Goal: Communication & Community: Ask a question

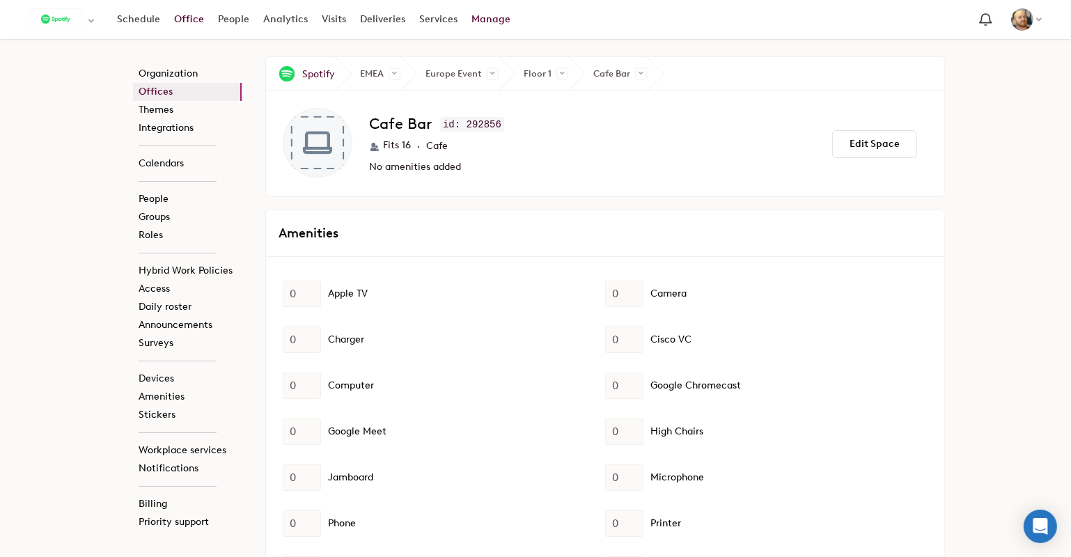
click at [190, 23] on link "Office" at bounding box center [189, 19] width 44 height 25
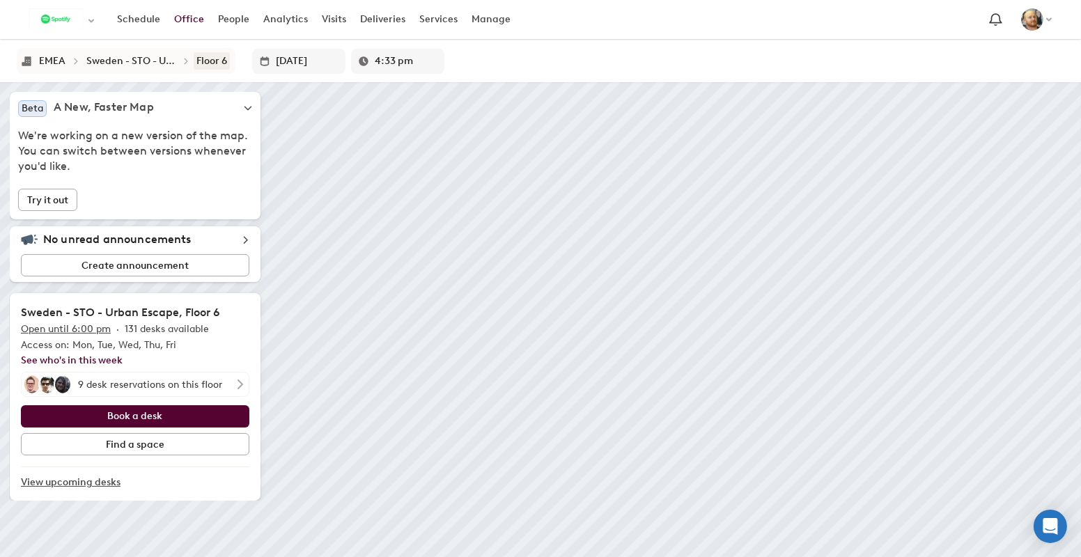
click at [208, 61] on div "Floor 6" at bounding box center [211, 61] width 31 height 12
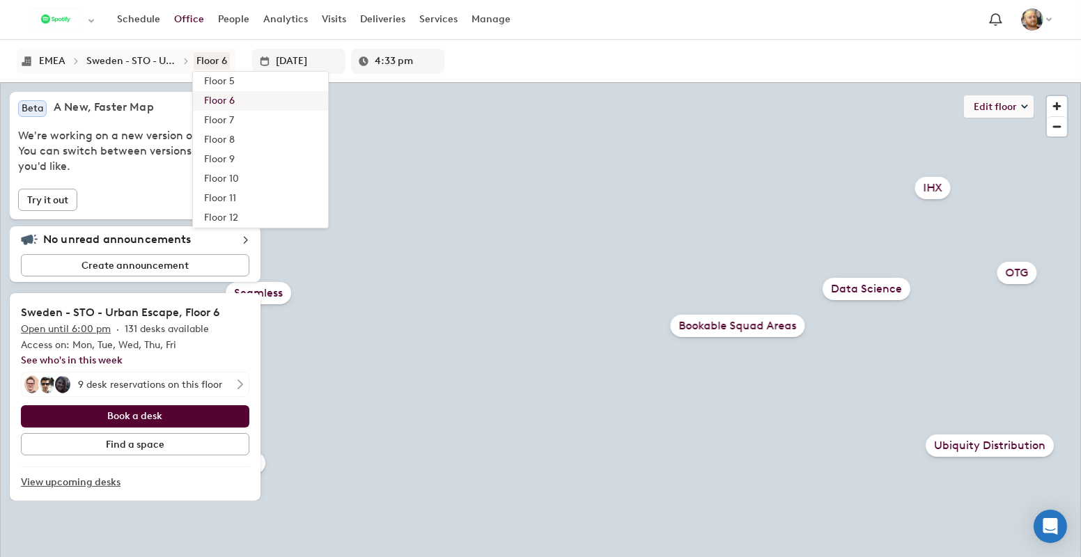
click at [208, 61] on div "Floor 6" at bounding box center [211, 61] width 31 height 12
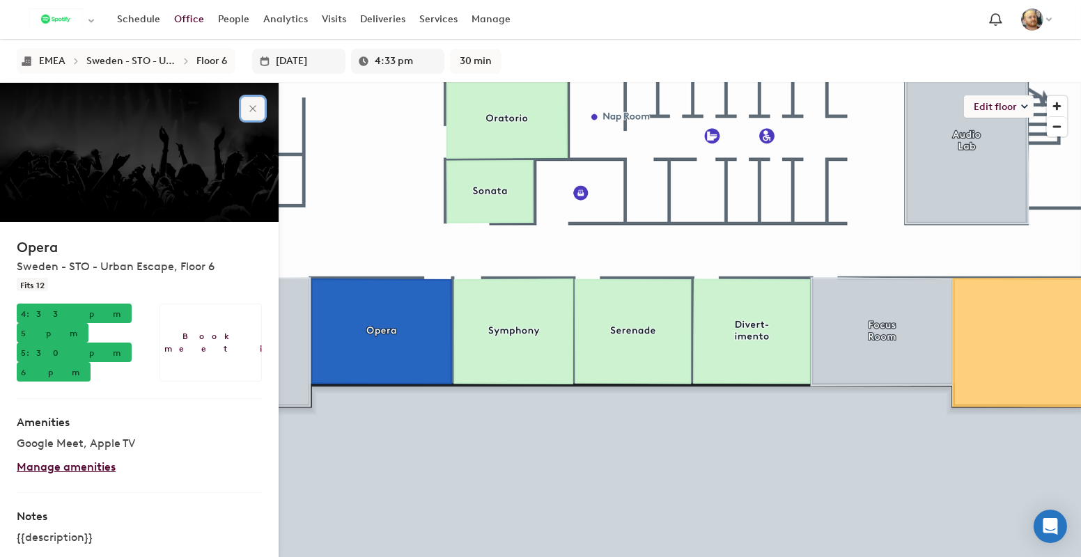
click at [247, 109] on icon "Close" at bounding box center [252, 108] width 11 height 11
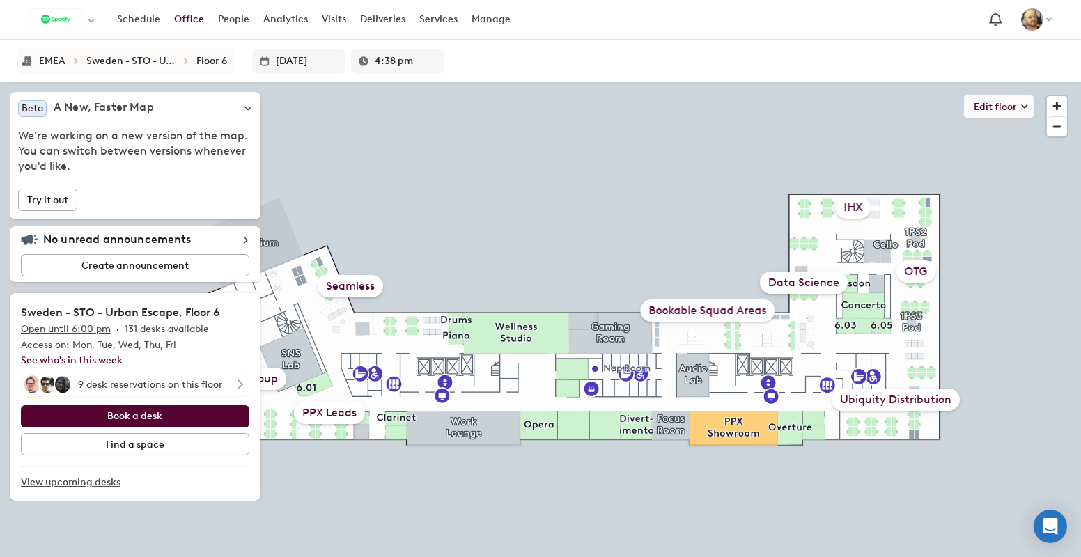
type input "4:38 pm"
click at [1050, 519] on icon "Open Intercom Messenger" at bounding box center [1050, 526] width 16 height 18
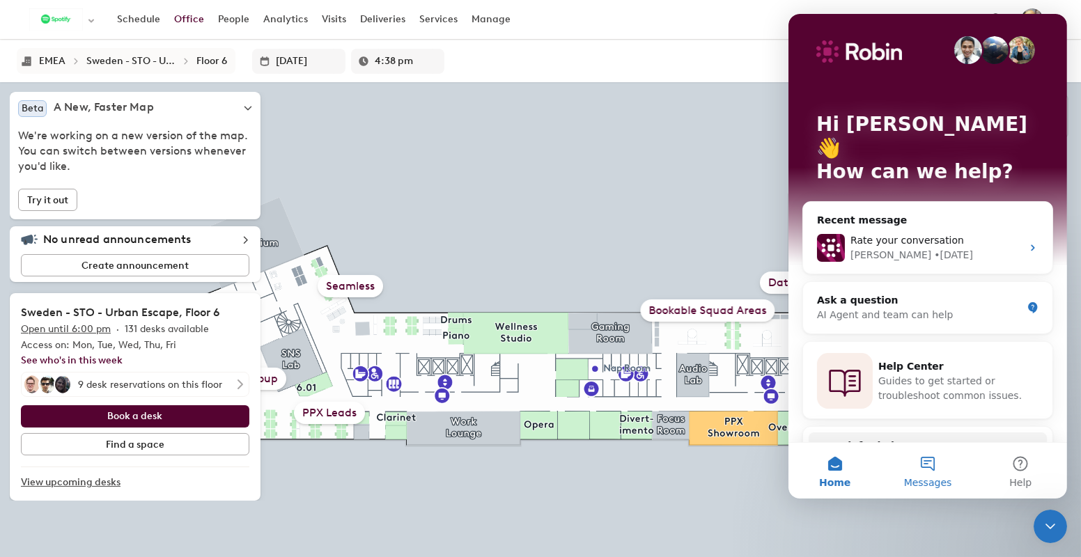
click at [935, 457] on button "Messages" at bounding box center [926, 471] width 93 height 56
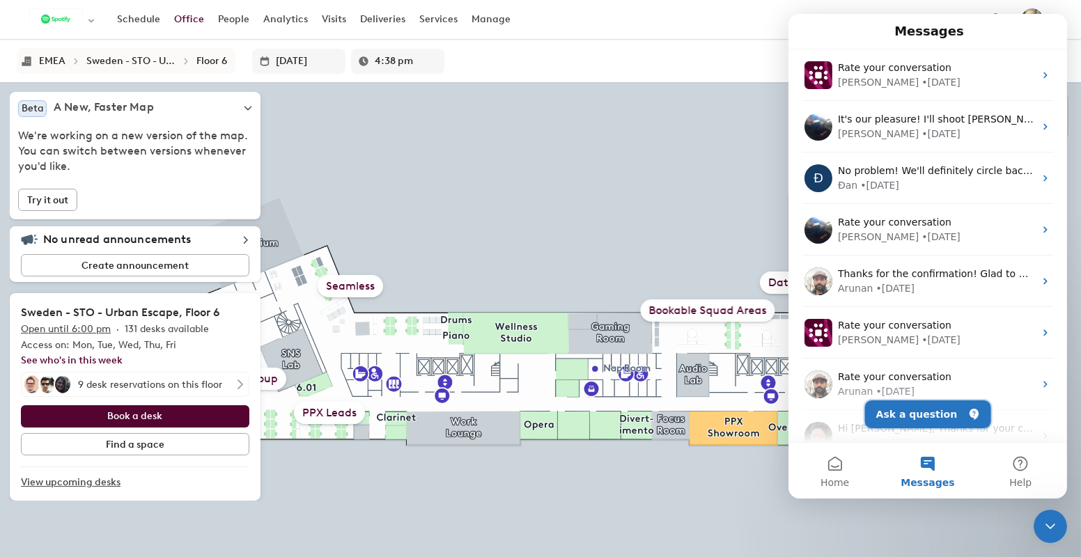
click at [912, 414] on button "Ask a question" at bounding box center [927, 414] width 126 height 28
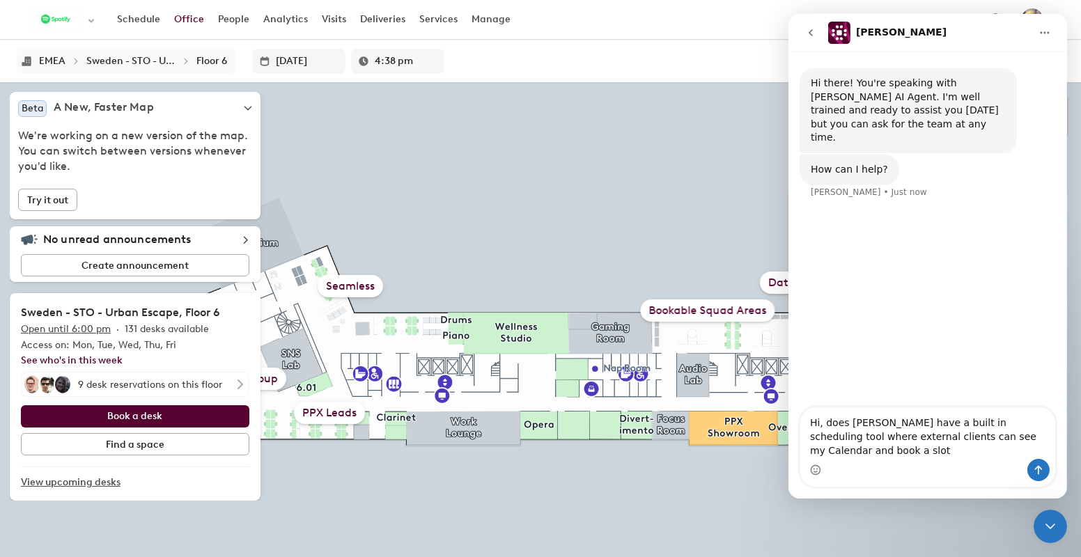
type textarea "Hi, does [PERSON_NAME] have a built in scheduling tool where external clients c…"
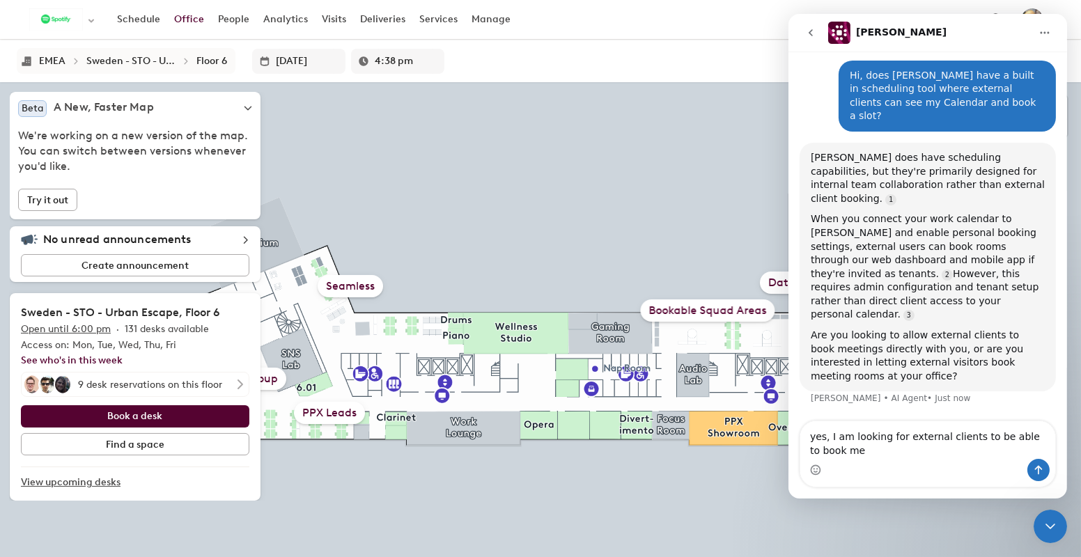
scroll to position [120, 0]
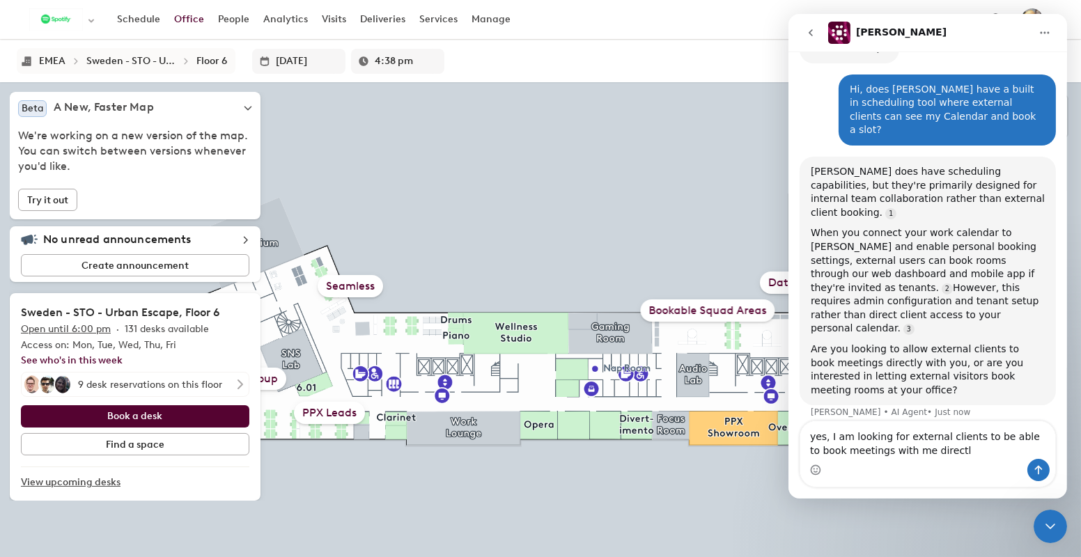
type textarea "yes, I am looking for external clients to be able to book meetings with me dire…"
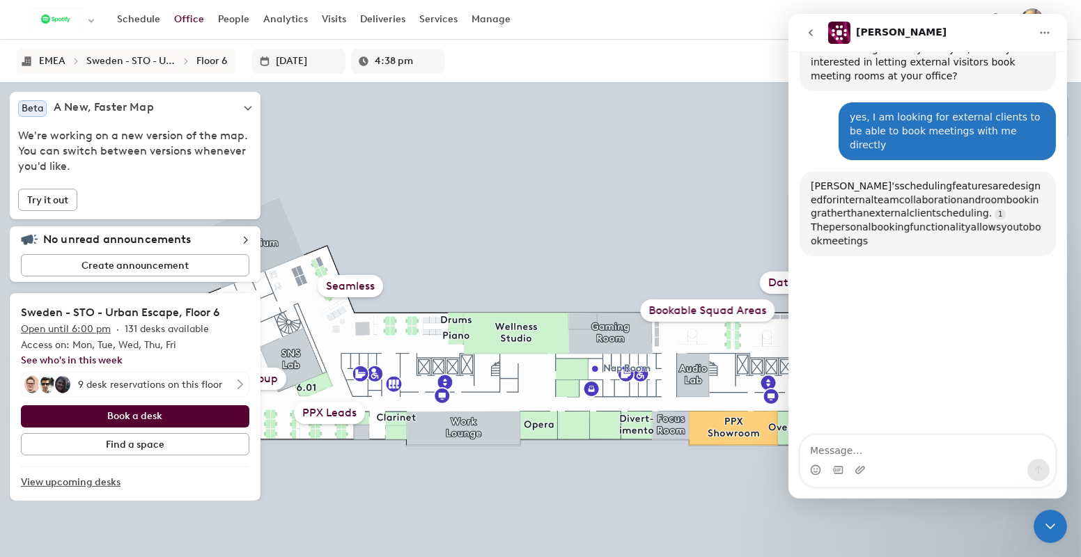
scroll to position [436, 0]
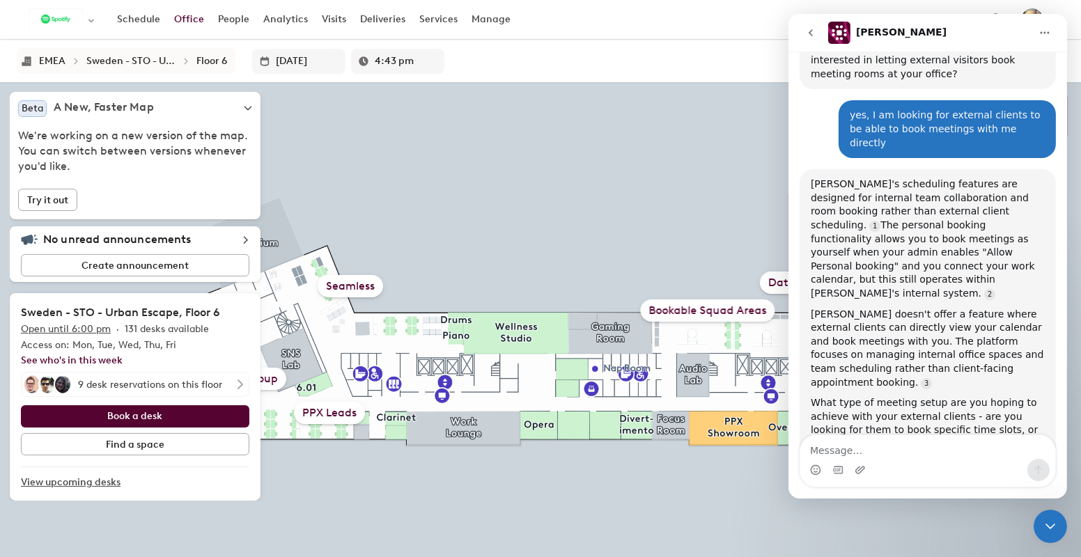
click at [1049, 520] on icon "Close Intercom Messenger" at bounding box center [1049, 525] width 17 height 17
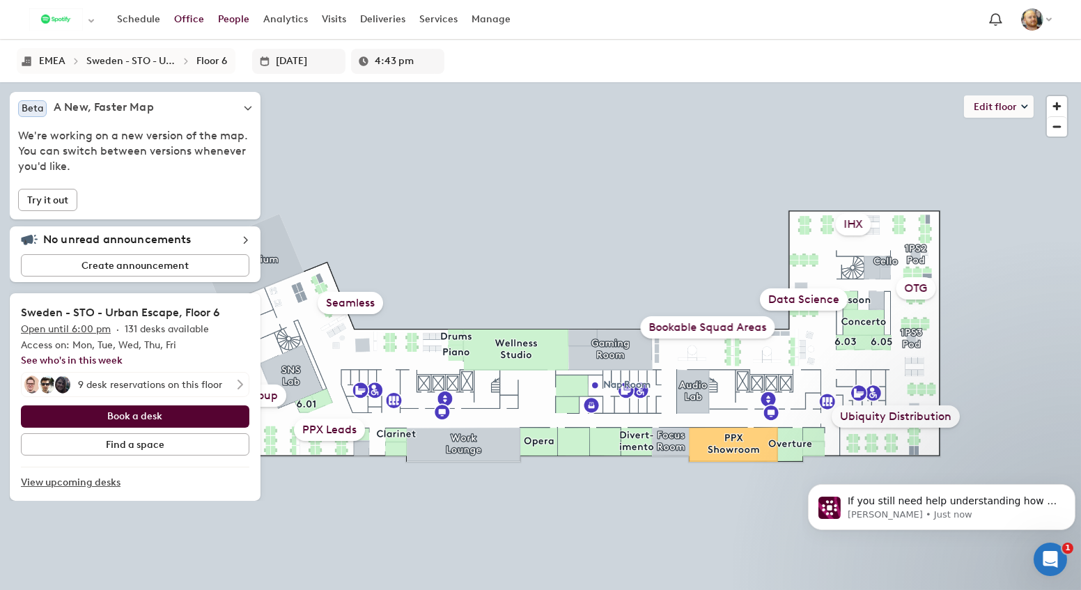
scroll to position [476, 0]
type input "4:48 pm"
